Goal: Task Accomplishment & Management: Use online tool/utility

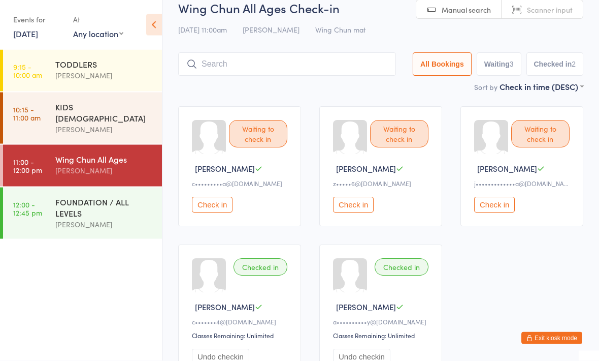
scroll to position [16, 0]
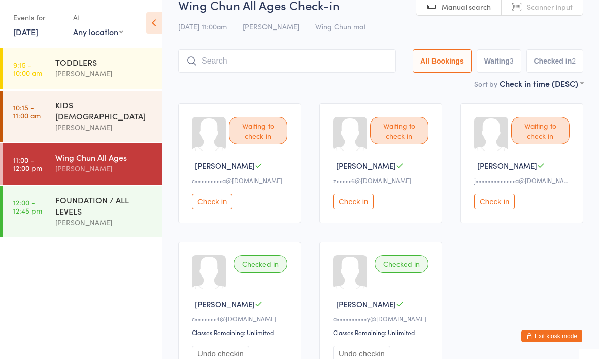
click at [325, 62] on input "search" at bounding box center [287, 62] width 218 height 23
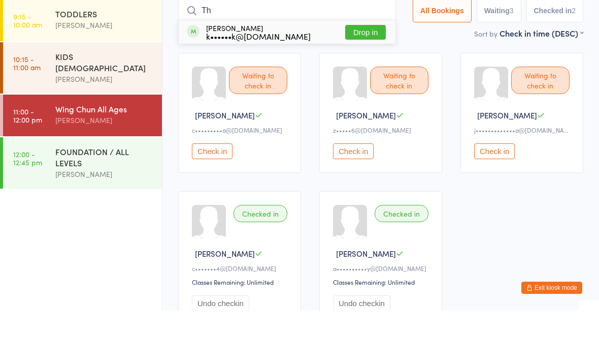
type input "Th"
click at [272, 74] on div "[PERSON_NAME] k••••••k@[DOMAIN_NAME]" at bounding box center [258, 82] width 105 height 16
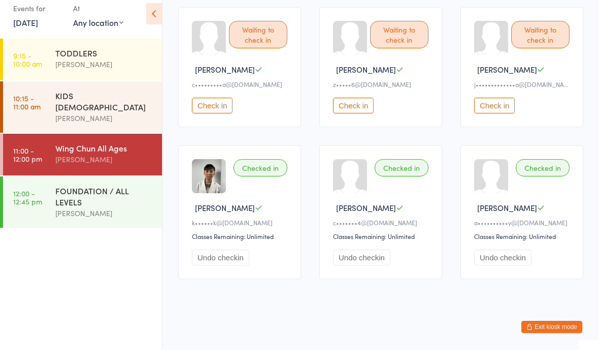
scroll to position [112, 0]
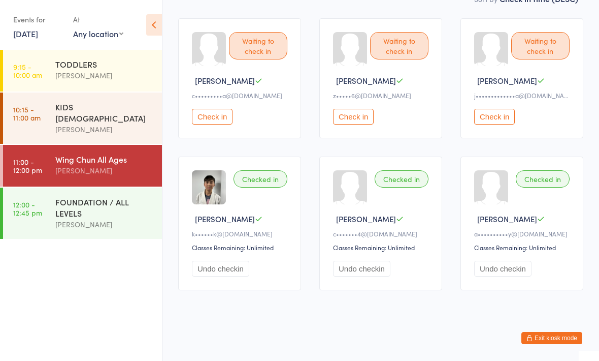
click at [120, 106] on div "KIDS [DEMOGRAPHIC_DATA]" at bounding box center [104, 112] width 98 height 22
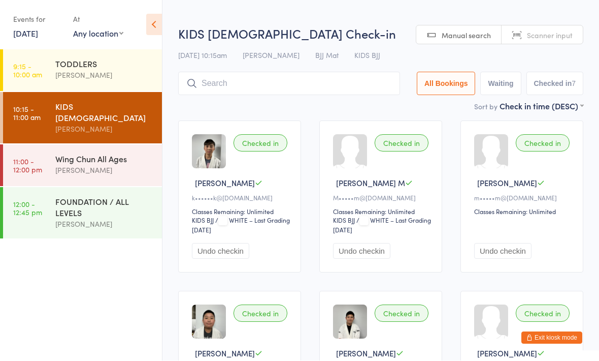
scroll to position [1, 0]
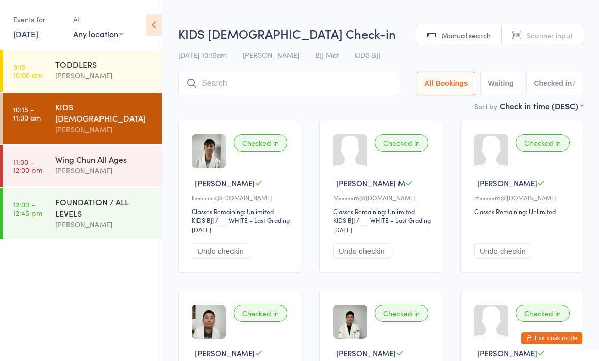
click at [116, 165] on div "[PERSON_NAME]" at bounding box center [104, 171] width 98 height 12
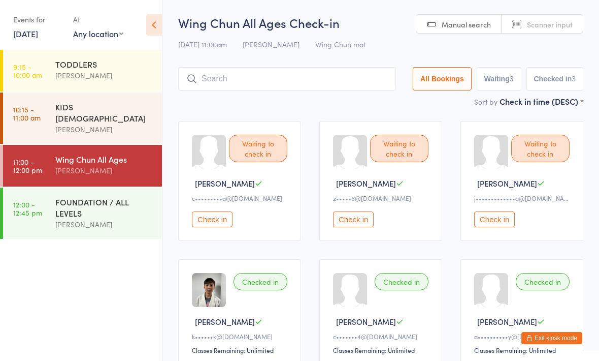
click at [347, 80] on input "search" at bounding box center [287, 78] width 218 height 23
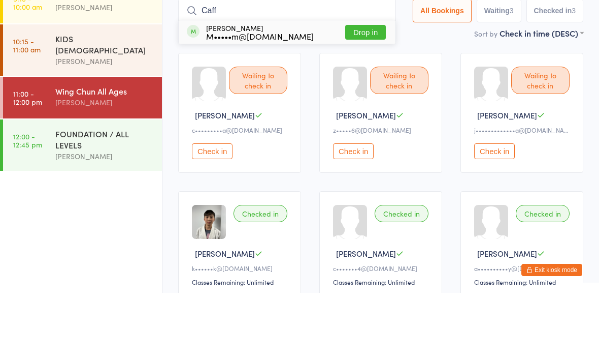
type input "Caff"
click at [350, 93] on button "Drop in" at bounding box center [365, 100] width 41 height 15
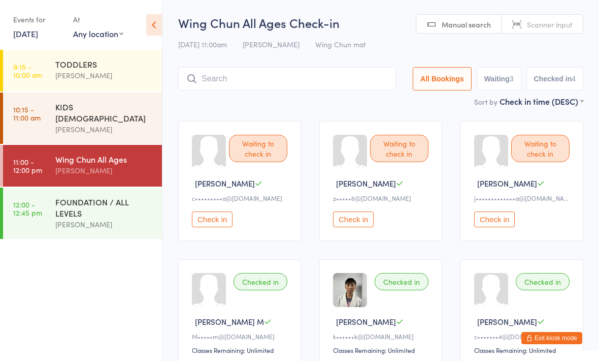
click at [327, 71] on input "search" at bounding box center [287, 78] width 218 height 23
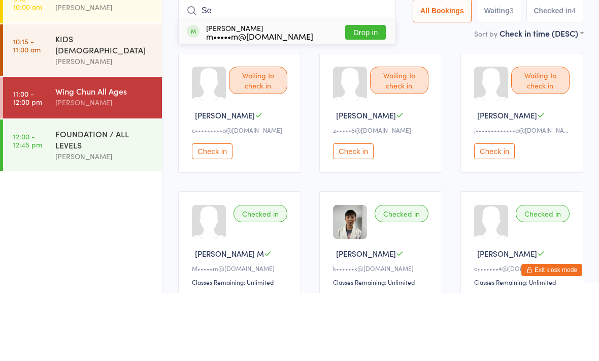
type input "Se"
click at [355, 93] on button "Drop in" at bounding box center [365, 100] width 41 height 15
